Goal: Task Accomplishment & Management: Manage account settings

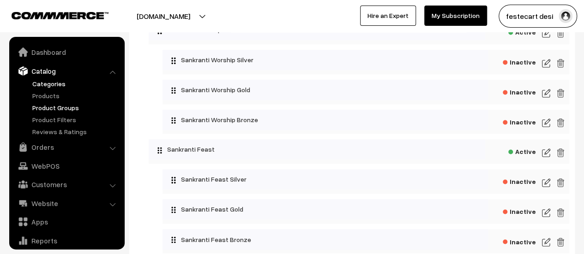
scroll to position [25, 0]
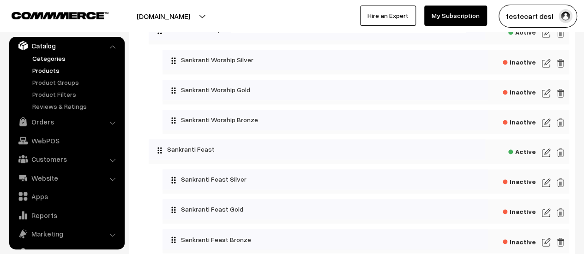
click at [54, 72] on link "Products" at bounding box center [75, 71] width 91 height 10
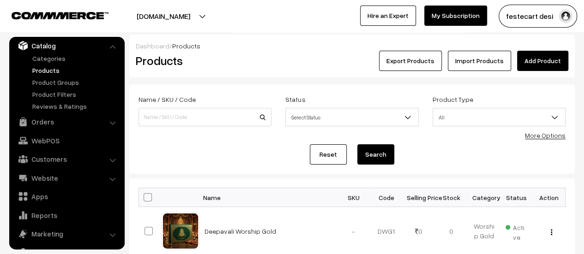
click at [549, 132] on link "More Options" at bounding box center [545, 136] width 41 height 8
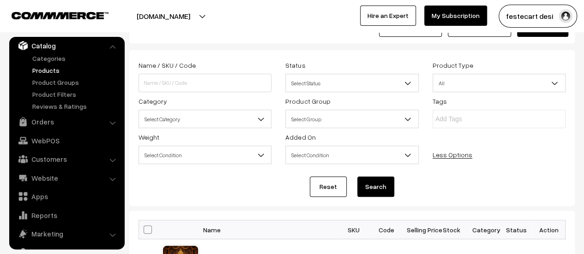
scroll to position [35, 0]
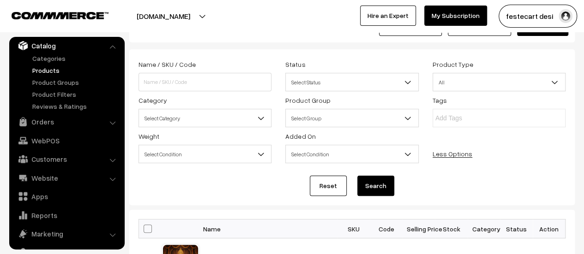
click at [153, 121] on span "Select Category" at bounding box center [205, 118] width 132 height 16
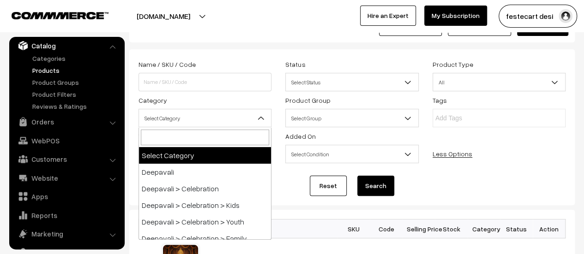
scroll to position [0, 0]
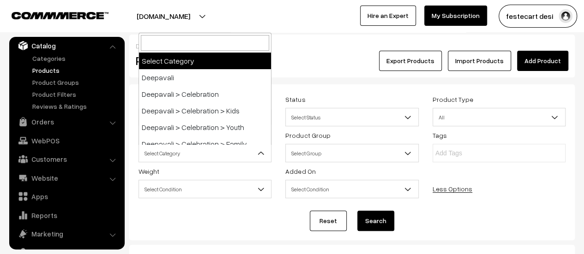
click at [573, 197] on form "Name / SKU / Code Status Select Status Active Inactive Select Status Product Ty…" at bounding box center [351, 162] width 445 height 156
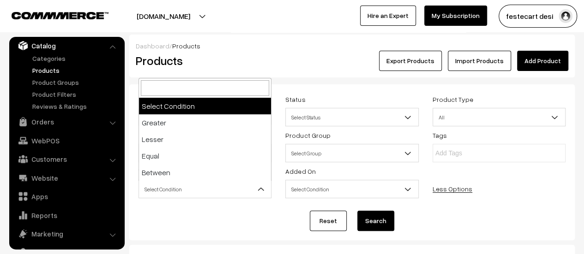
click at [177, 192] on span "Select Condition" at bounding box center [205, 189] width 132 height 16
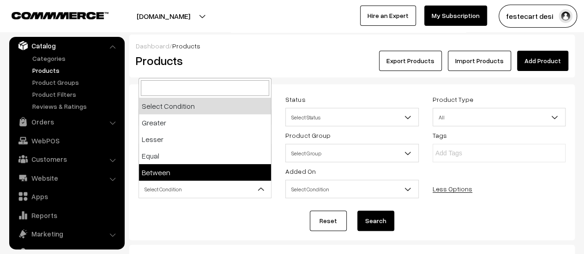
click at [562, 196] on div "Name / SKU / Code Status Select Status Active Inactive Select Status Product Ty…" at bounding box center [352, 148] width 441 height 108
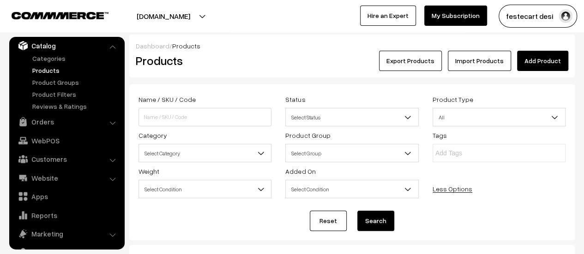
click at [208, 152] on span "Select Category" at bounding box center [205, 153] width 132 height 16
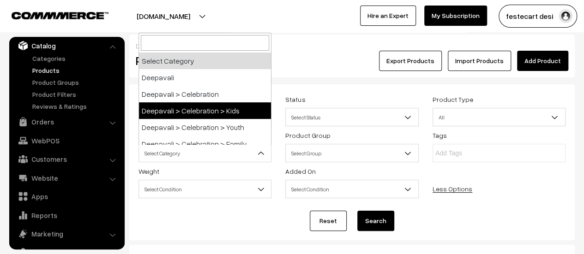
select select "81"
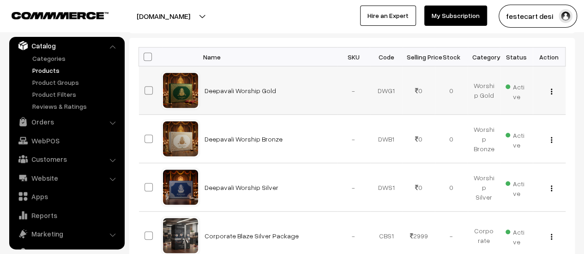
scroll to position [204, 0]
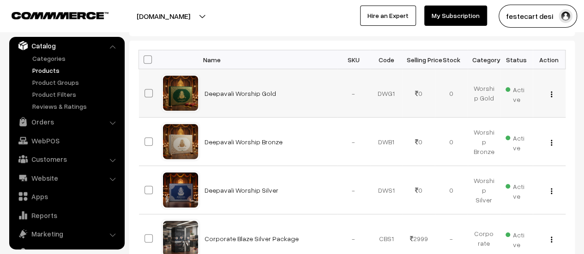
click at [148, 91] on span at bounding box center [148, 93] width 8 height 8
click at [146, 90] on input "checkbox" at bounding box center [143, 87] width 6 height 6
checkbox input "true"
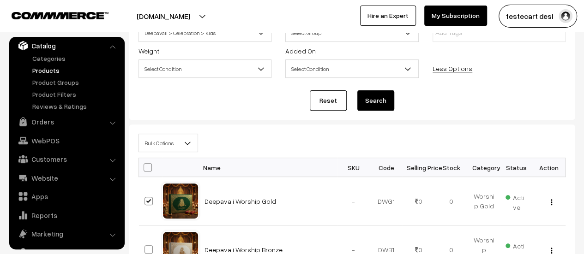
scroll to position [127, 0]
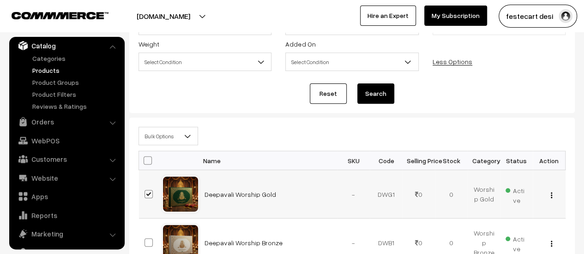
click at [551, 195] on img "button" at bounding box center [551, 195] width 1 height 6
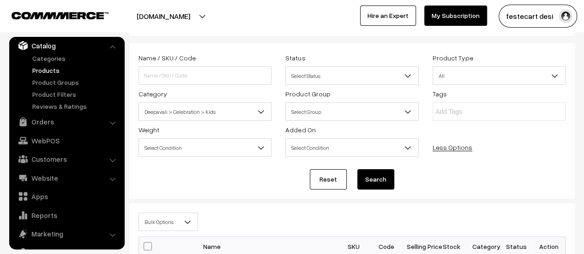
scroll to position [0, 0]
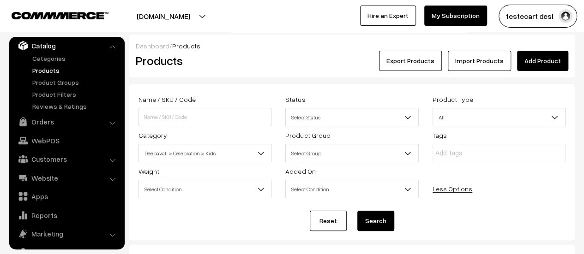
click at [377, 223] on button "Search" at bounding box center [375, 221] width 37 height 20
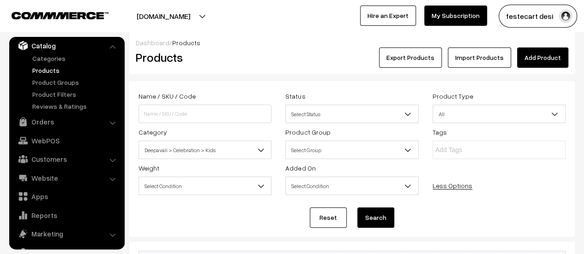
scroll to position [2, 0]
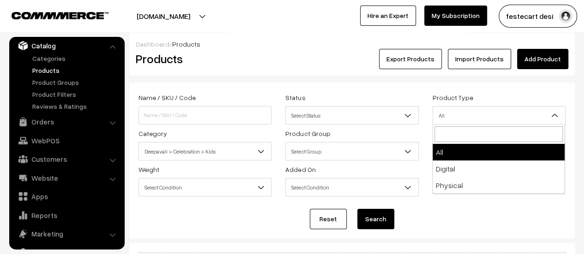
click at [453, 119] on span "All" at bounding box center [499, 116] width 132 height 16
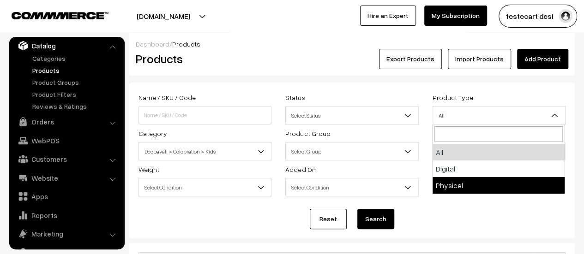
click at [480, 211] on div "Reset Search" at bounding box center [351, 219] width 427 height 20
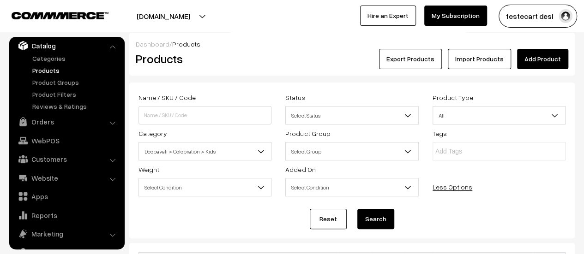
click at [327, 115] on span "Select Status" at bounding box center [352, 116] width 132 height 16
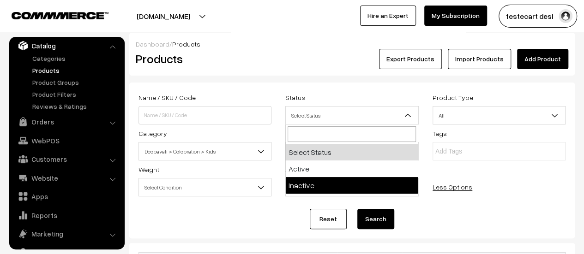
click at [481, 225] on div "Reset Search" at bounding box center [351, 219] width 427 height 20
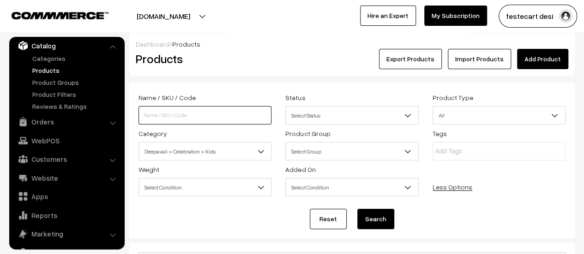
click at [160, 118] on input at bounding box center [204, 115] width 133 height 18
click at [201, 113] on input at bounding box center [204, 115] width 133 height 18
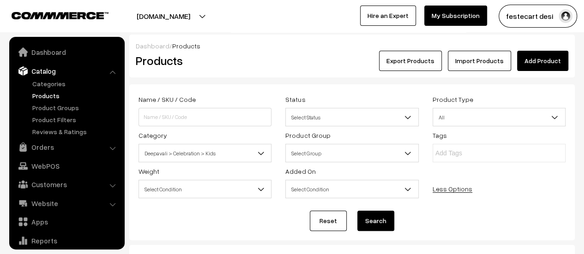
scroll to position [25, 0]
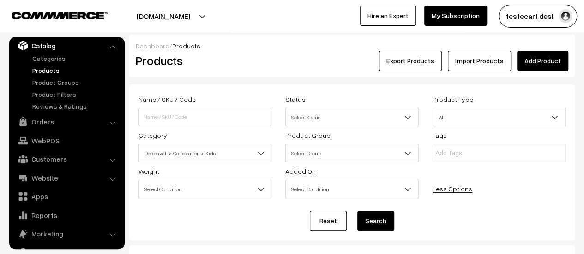
click at [434, 186] on link "Less Options" at bounding box center [452, 189] width 40 height 8
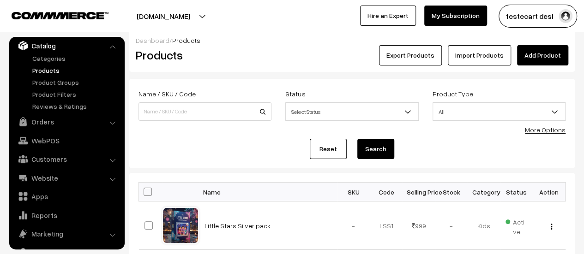
scroll to position [0, 0]
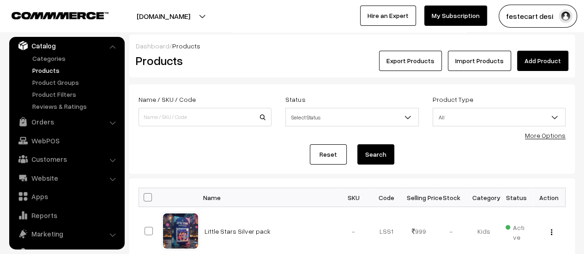
click at [533, 132] on link "More Options" at bounding box center [545, 136] width 41 height 8
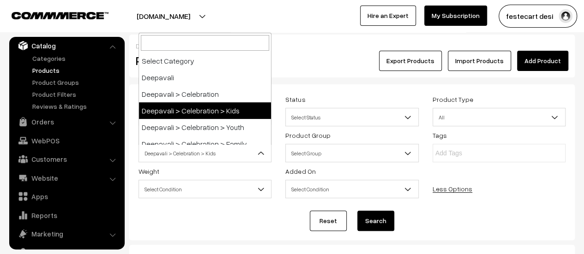
click at [159, 156] on span "Deepavali > Celebration > Kids" at bounding box center [205, 153] width 132 height 16
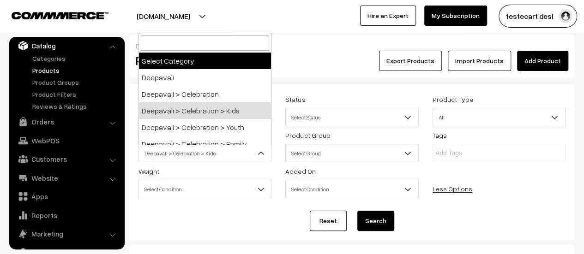
select select "0"
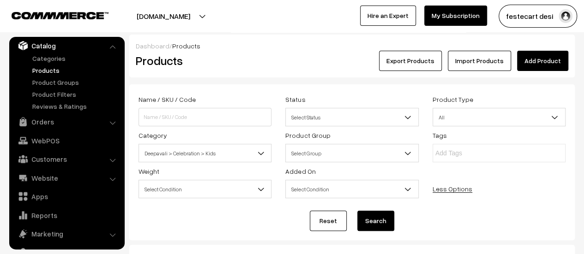
click at [159, 146] on span "Deepavali > Celebration > Kids" at bounding box center [205, 153] width 132 height 16
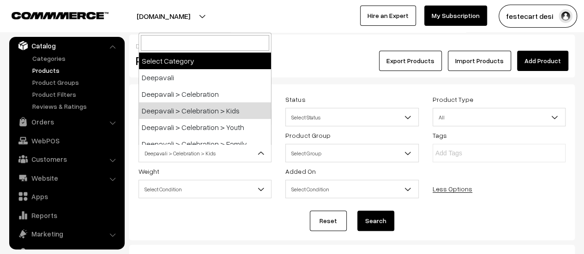
select select "0"
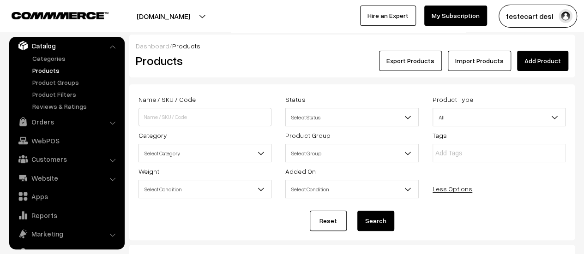
click at [374, 214] on button "Search" at bounding box center [375, 221] width 37 height 20
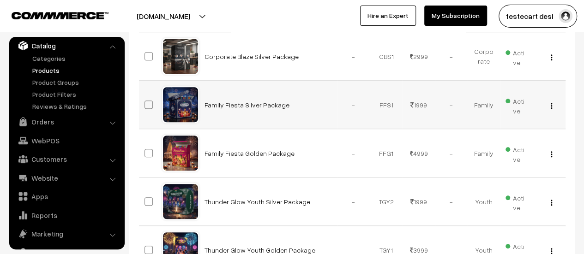
scroll to position [43, 0]
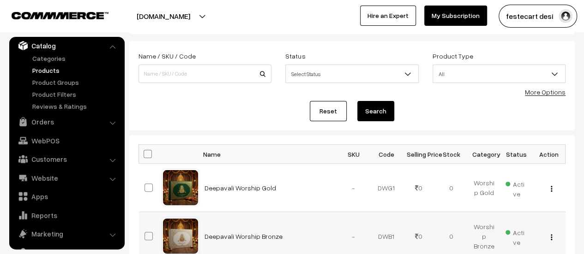
drag, startPoint x: 270, startPoint y: 197, endPoint x: 310, endPoint y: 227, distance: 49.8
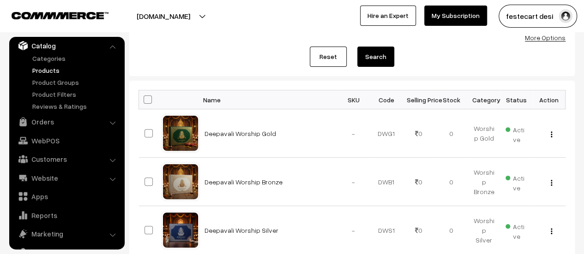
scroll to position [97, 0]
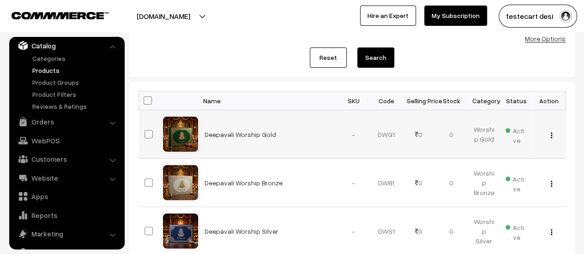
click at [551, 134] on img "button" at bounding box center [551, 135] width 1 height 6
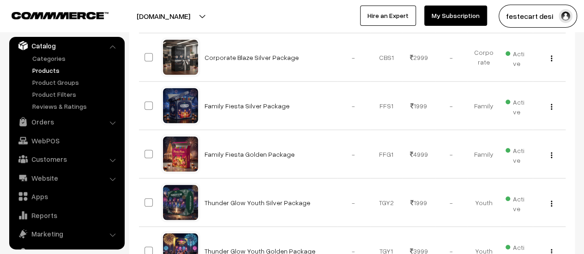
scroll to position [0, 0]
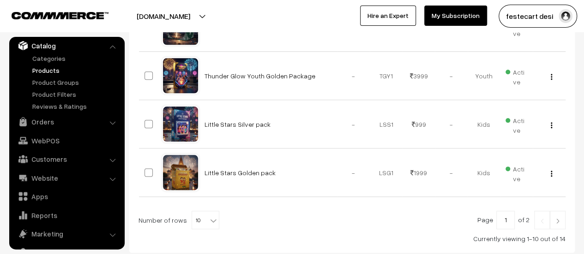
scroll to position [494, 0]
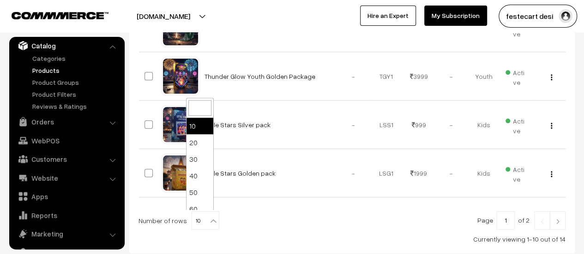
click at [202, 212] on span "10" at bounding box center [205, 221] width 27 height 18
select select "30"
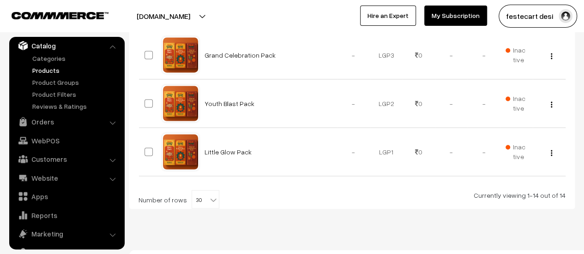
scroll to position [721, 0]
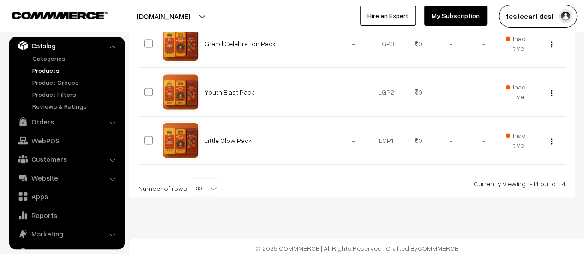
click at [198, 187] on span "30" at bounding box center [205, 188] width 27 height 18
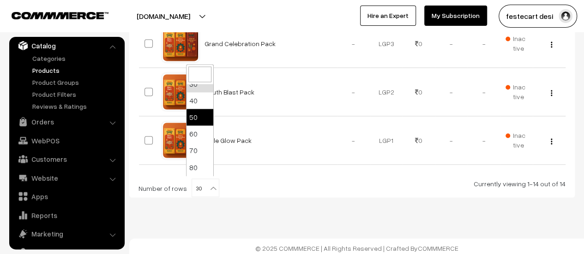
scroll to position [74, 0]
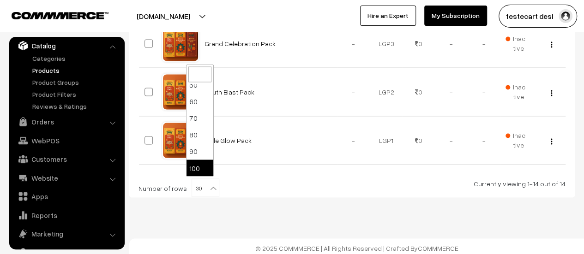
select select "100"
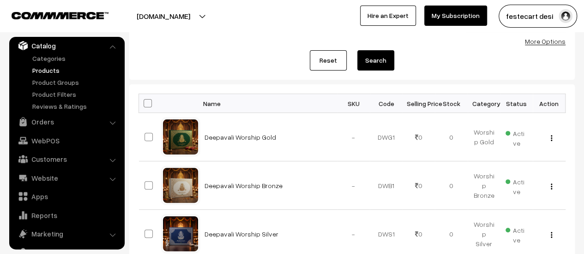
scroll to position [95, 0]
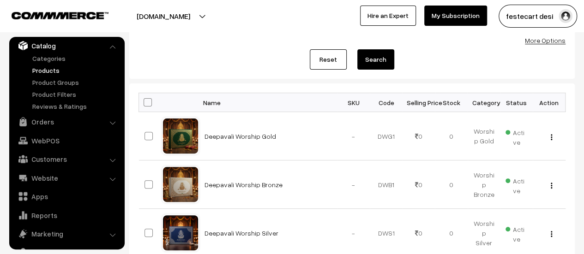
click at [146, 106] on th at bounding box center [150, 102] width 23 height 19
click at [148, 103] on span at bounding box center [148, 102] width 8 height 8
click at [145, 103] on input "checkbox" at bounding box center [142, 102] width 6 height 6
checkbox input "true"
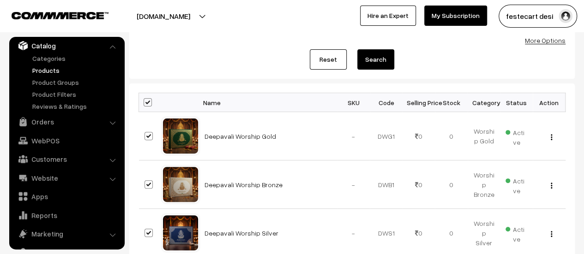
checkbox input "true"
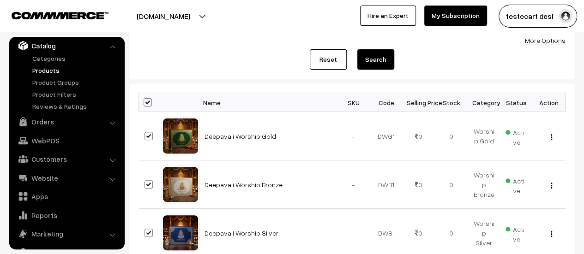
checkbox input "true"
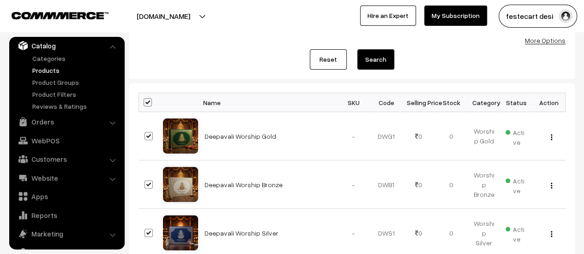
checkbox input "true"
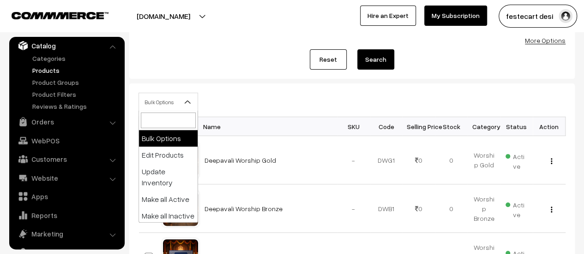
click at [180, 102] on span "Bulk Options" at bounding box center [168, 102] width 59 height 16
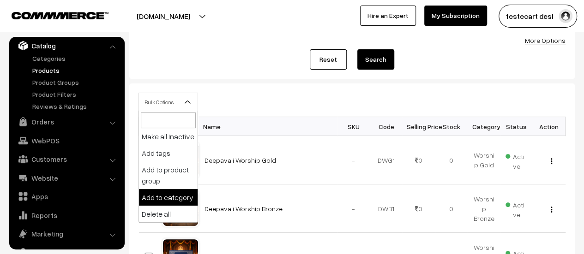
scroll to position [0, 0]
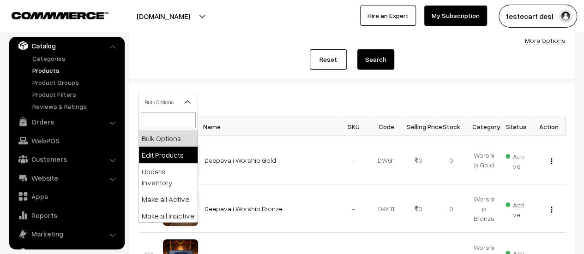
select select "editProduct"
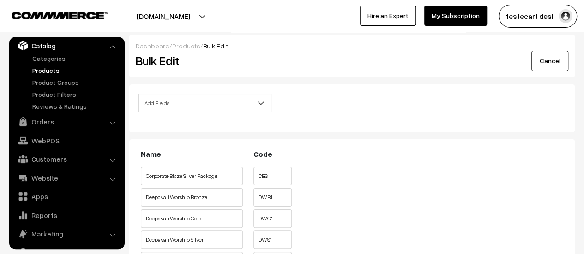
scroll to position [92, 0]
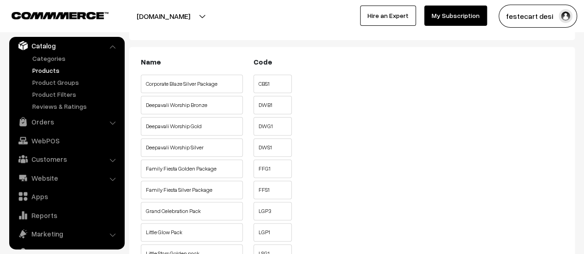
click at [271, 81] on input "CBS1" at bounding box center [272, 84] width 38 height 18
click at [280, 85] on input "CBS1" at bounding box center [272, 84] width 38 height 18
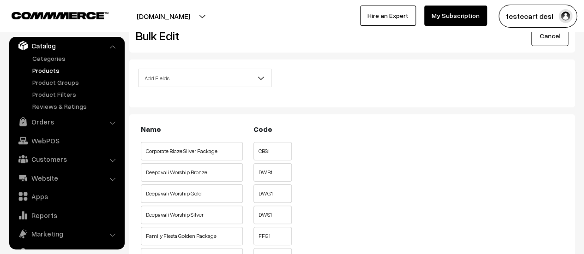
scroll to position [0, 0]
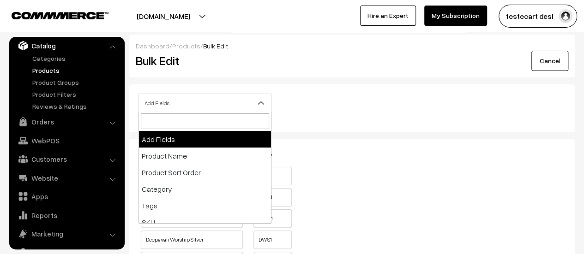
click at [182, 108] on span "Add Fields" at bounding box center [205, 103] width 132 height 16
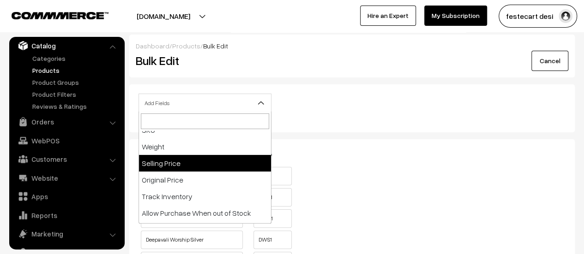
scroll to position [207, 0]
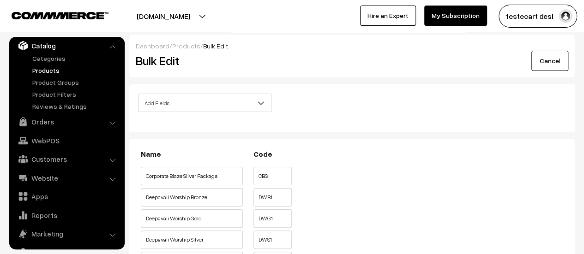
click at [511, 175] on ul "Corporate Blaze Silver Package CBS1" at bounding box center [351, 174] width 427 height 14
click at [551, 54] on link "Cancel" at bounding box center [549, 61] width 37 height 20
